Goal: Task Accomplishment & Management: Manage account settings

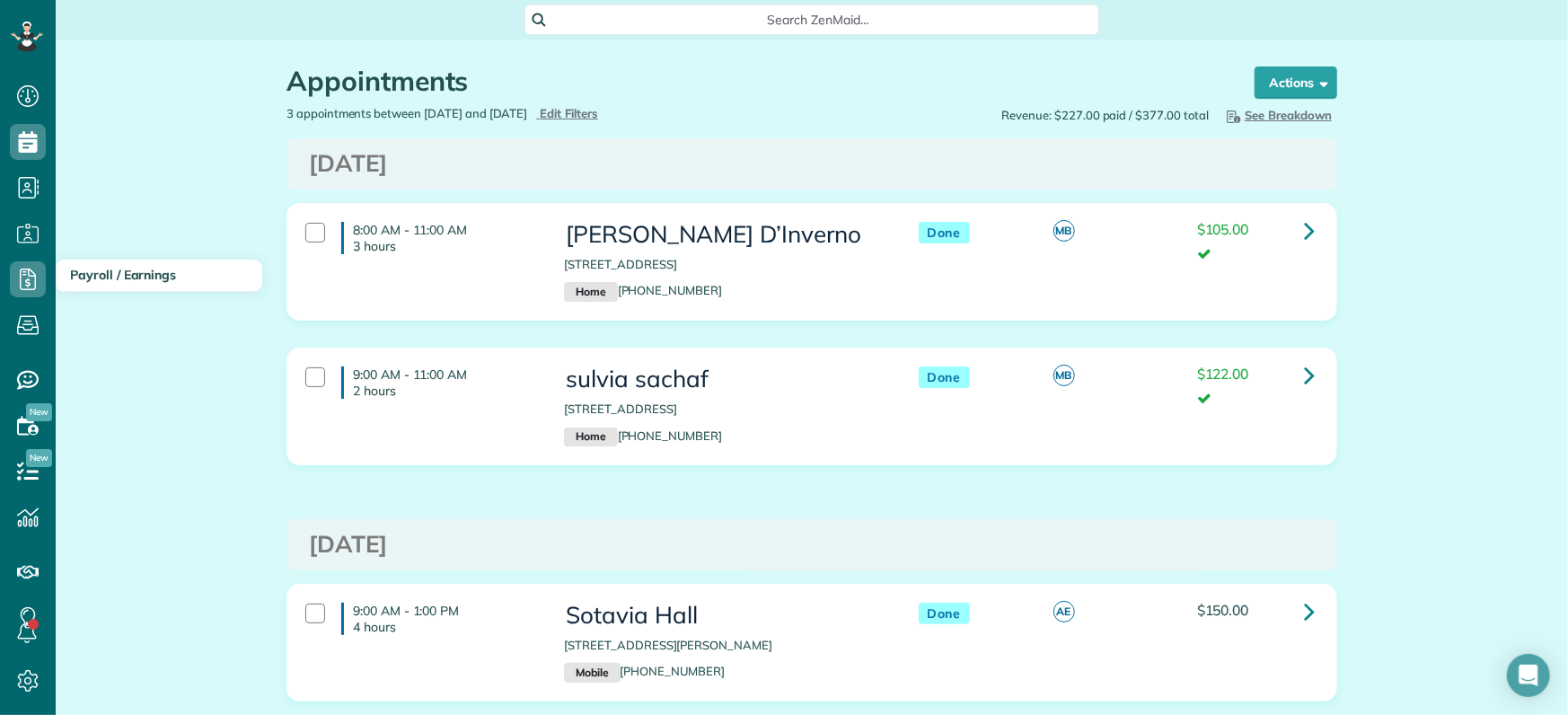
scroll to position [120, 0]
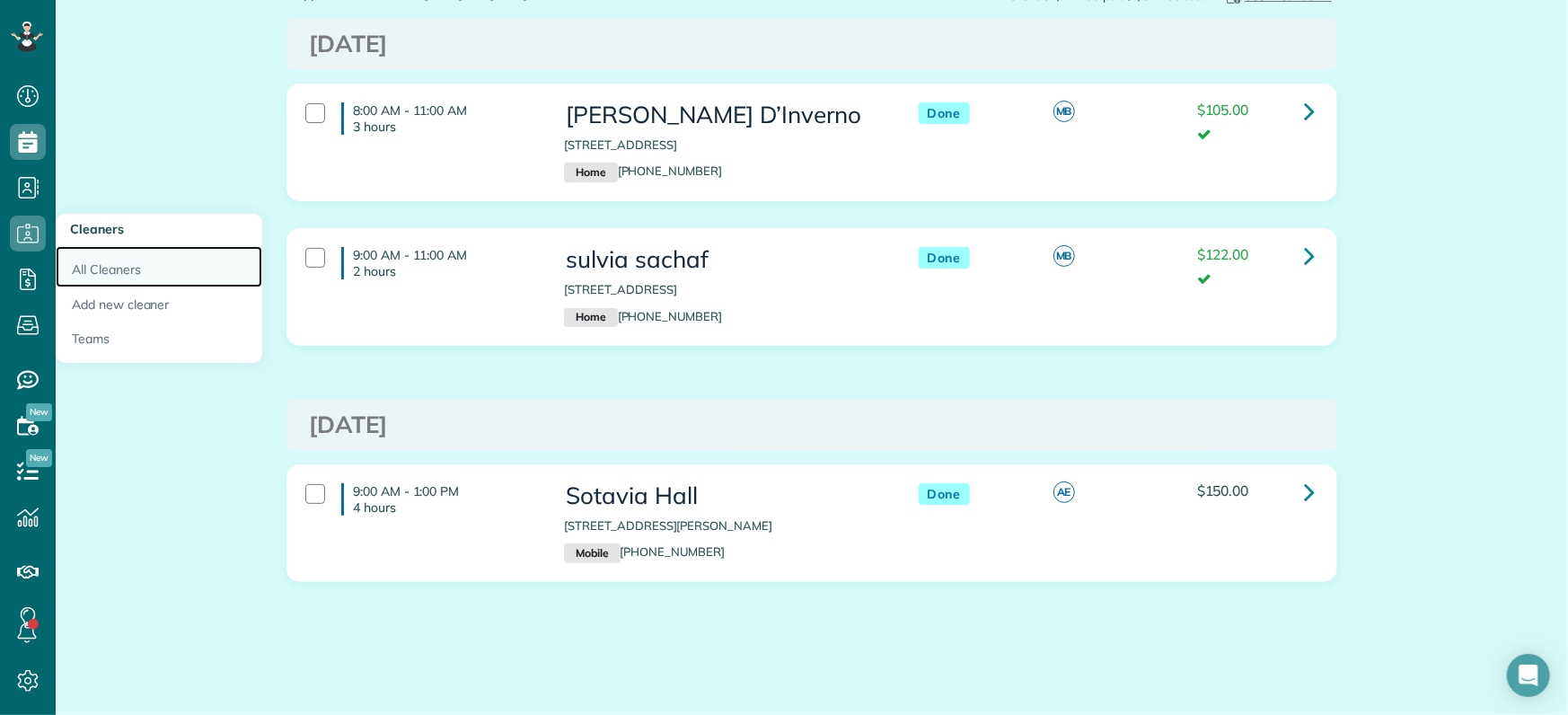
click at [118, 269] on link "All Cleaners" at bounding box center [159, 266] width 207 height 41
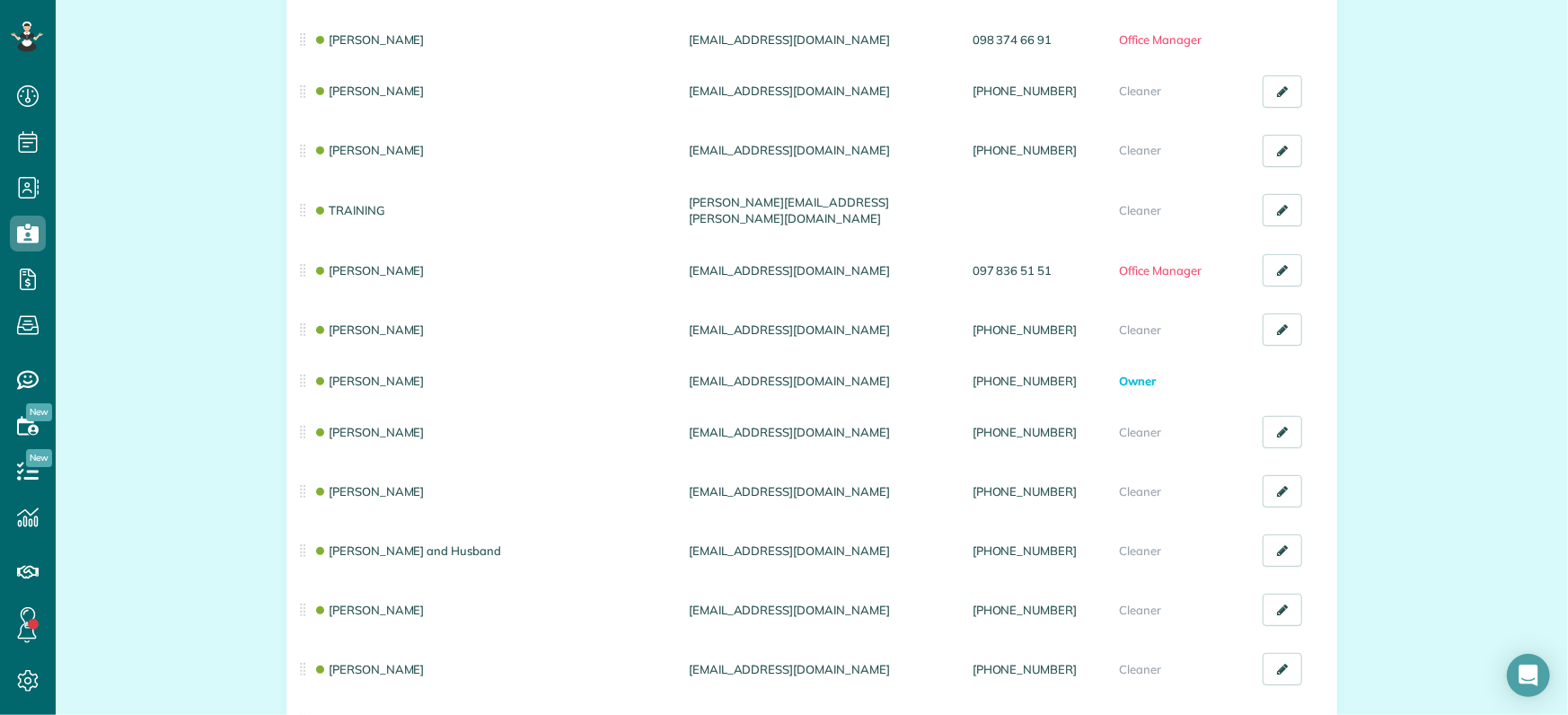
scroll to position [225, 0]
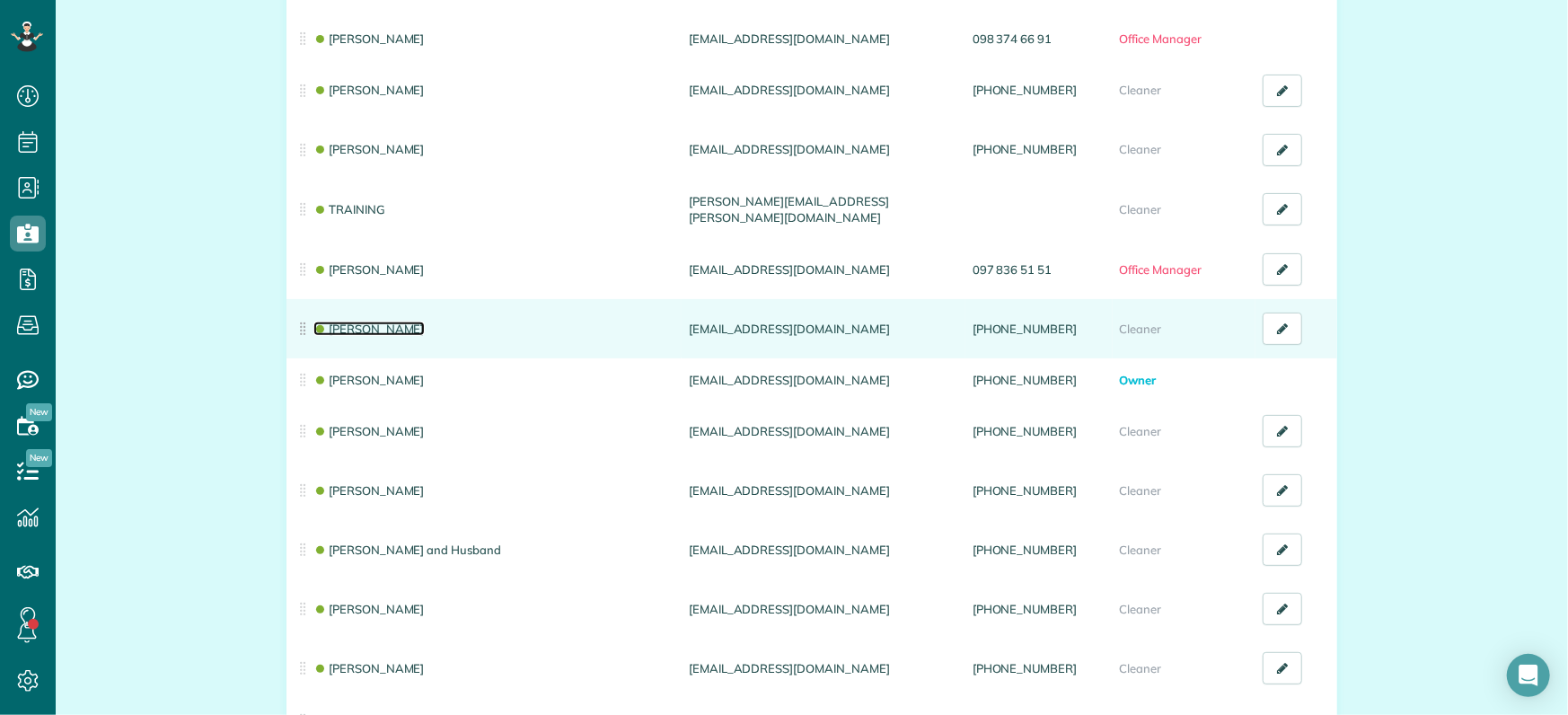
click at [372, 326] on link "[PERSON_NAME]" at bounding box center [369, 329] width 111 height 15
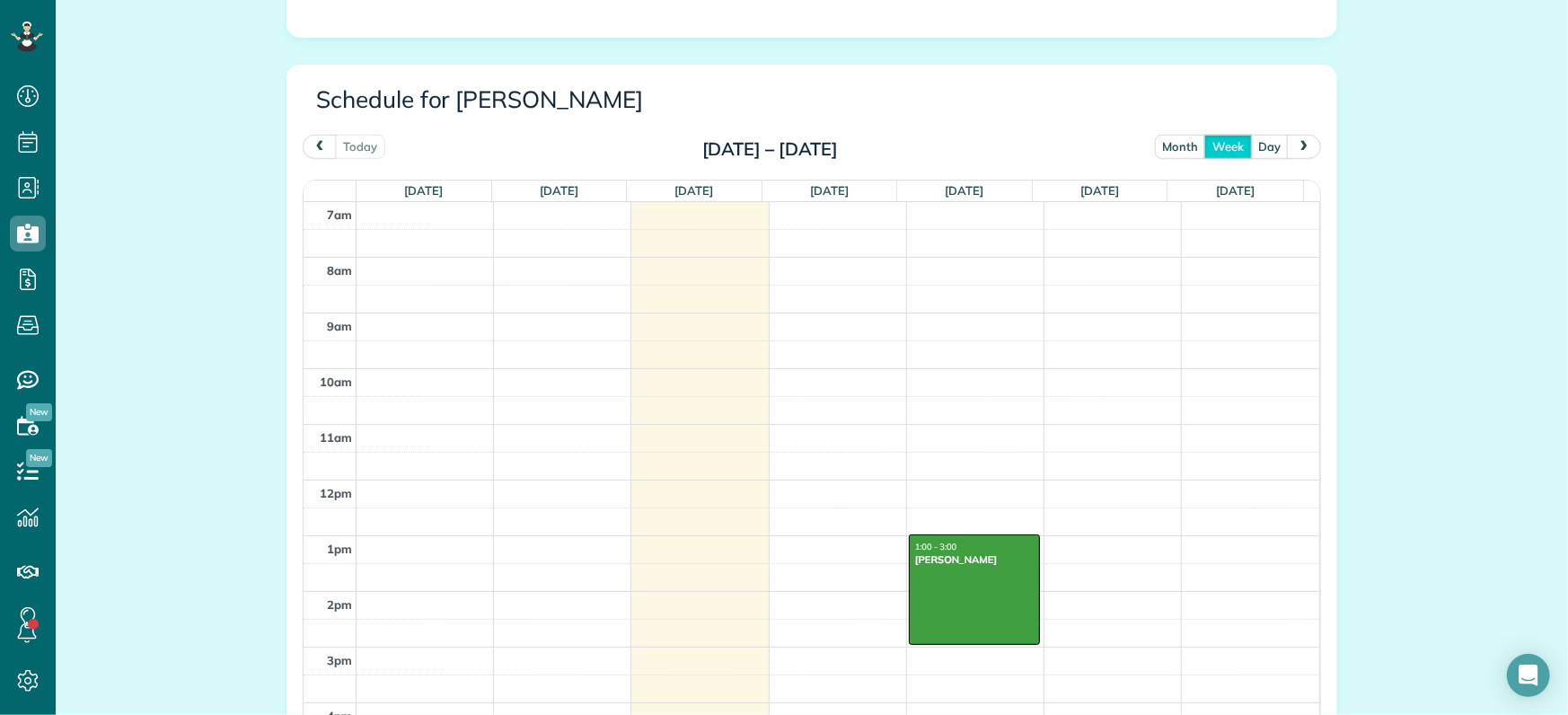
scroll to position [899, 0]
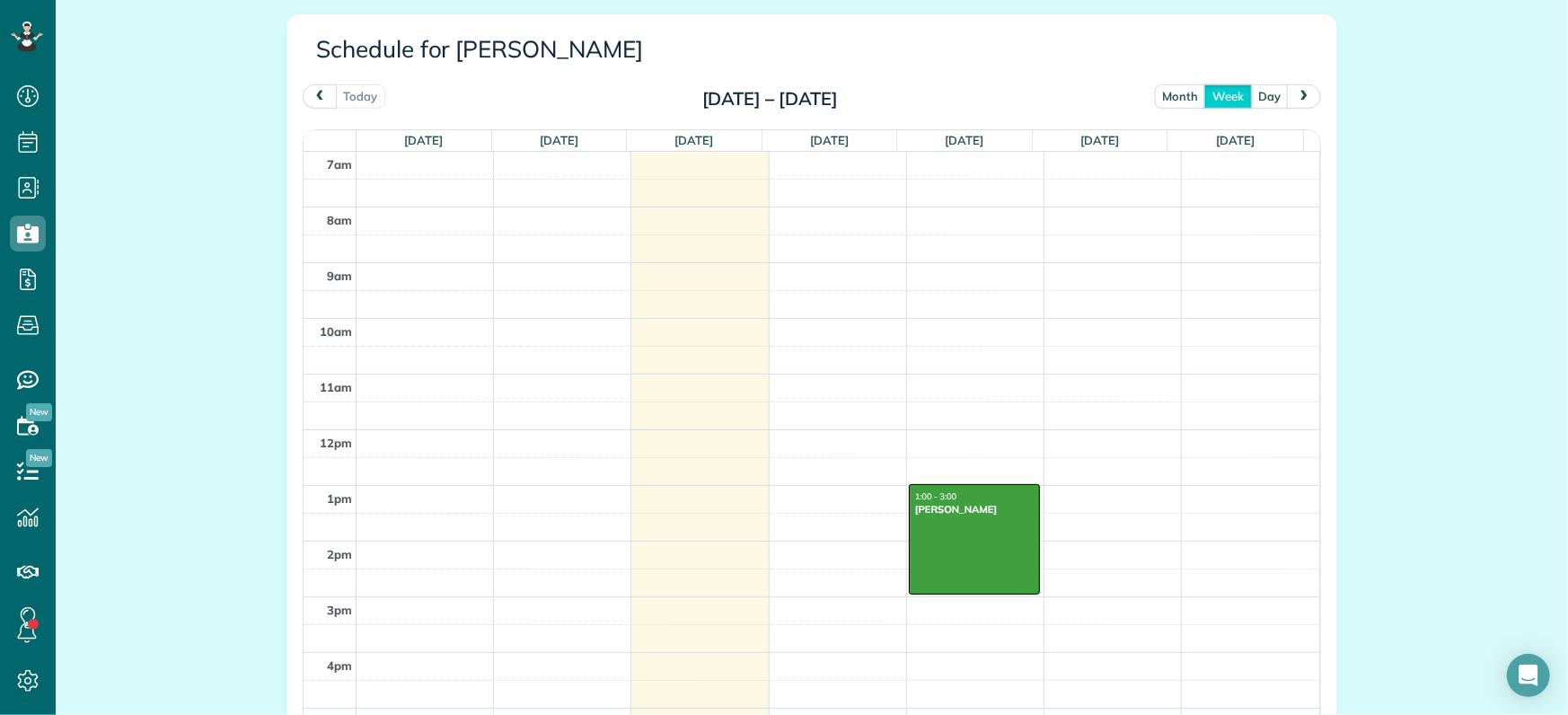
click at [313, 93] on span "prev" at bounding box center [320, 95] width 15 height 12
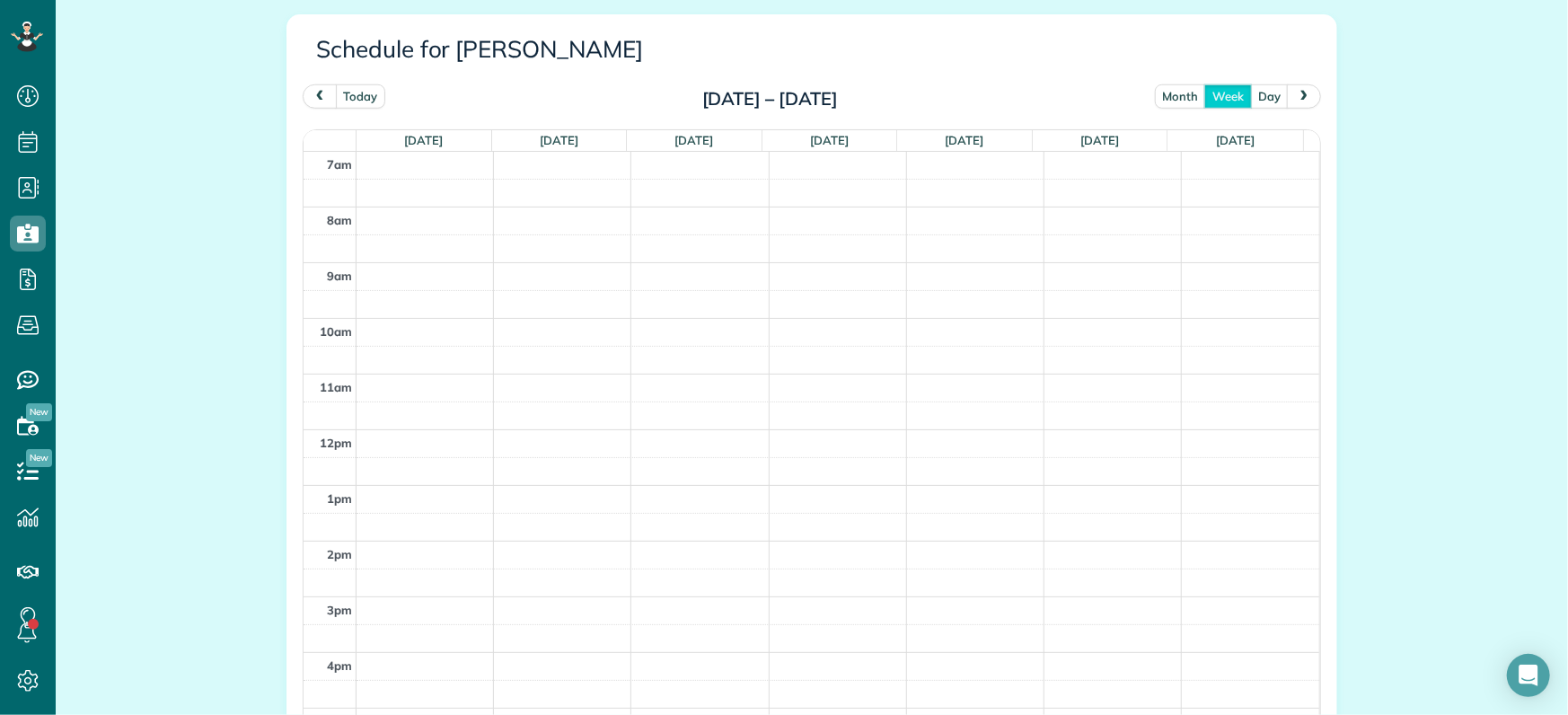
click at [313, 95] on span "prev" at bounding box center [320, 95] width 15 height 12
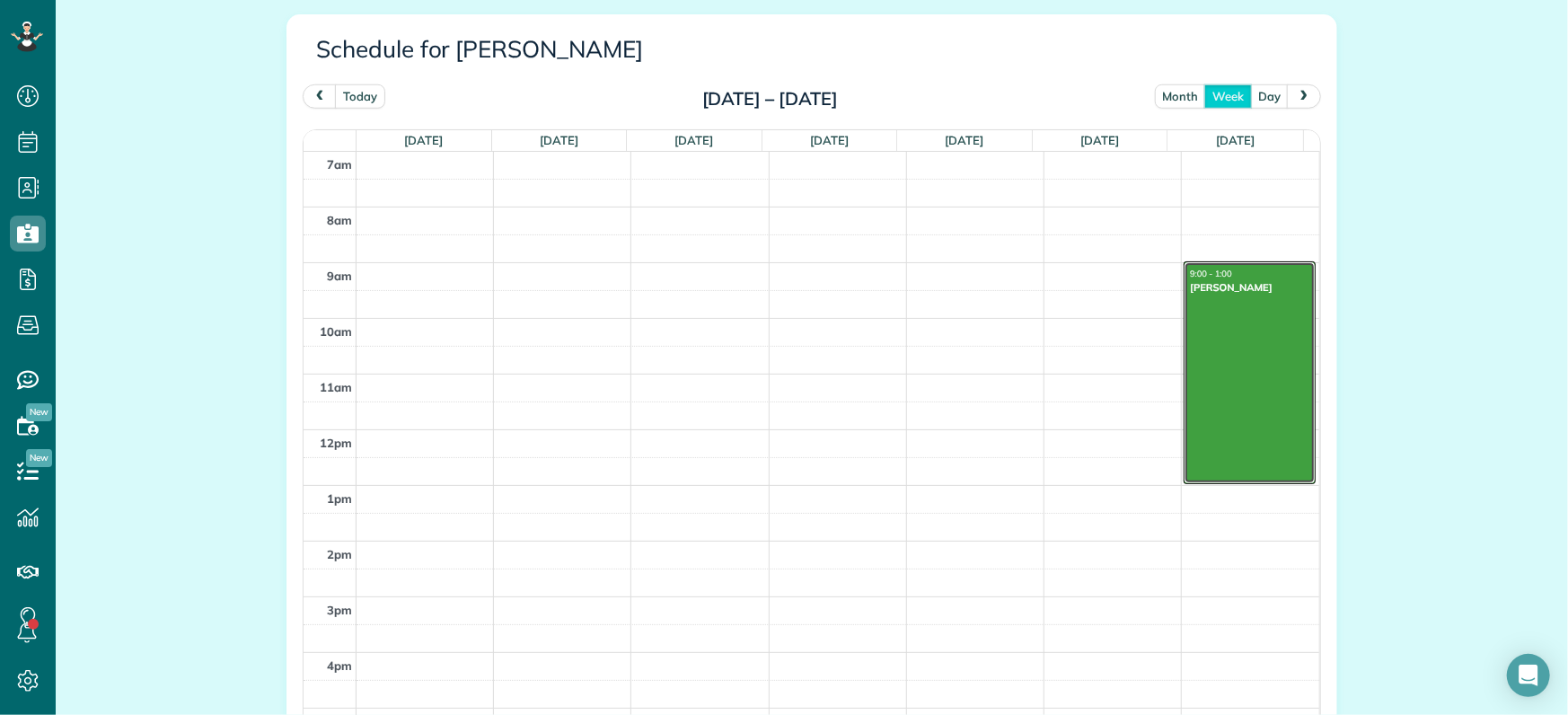
click at [1201, 324] on div at bounding box center [1250, 372] width 131 height 220
